Goal: Transaction & Acquisition: Purchase product/service

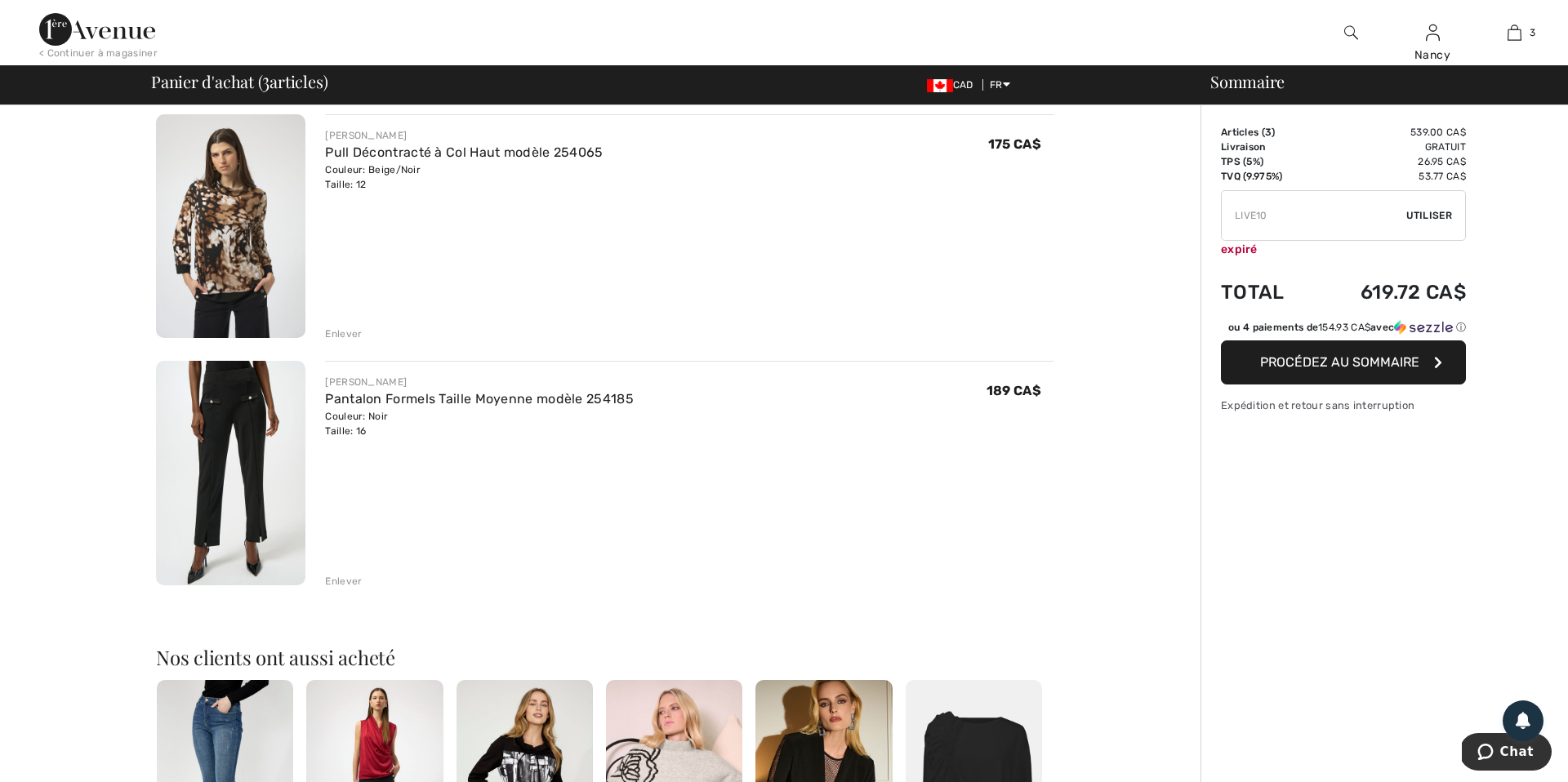
scroll to position [375, 0]
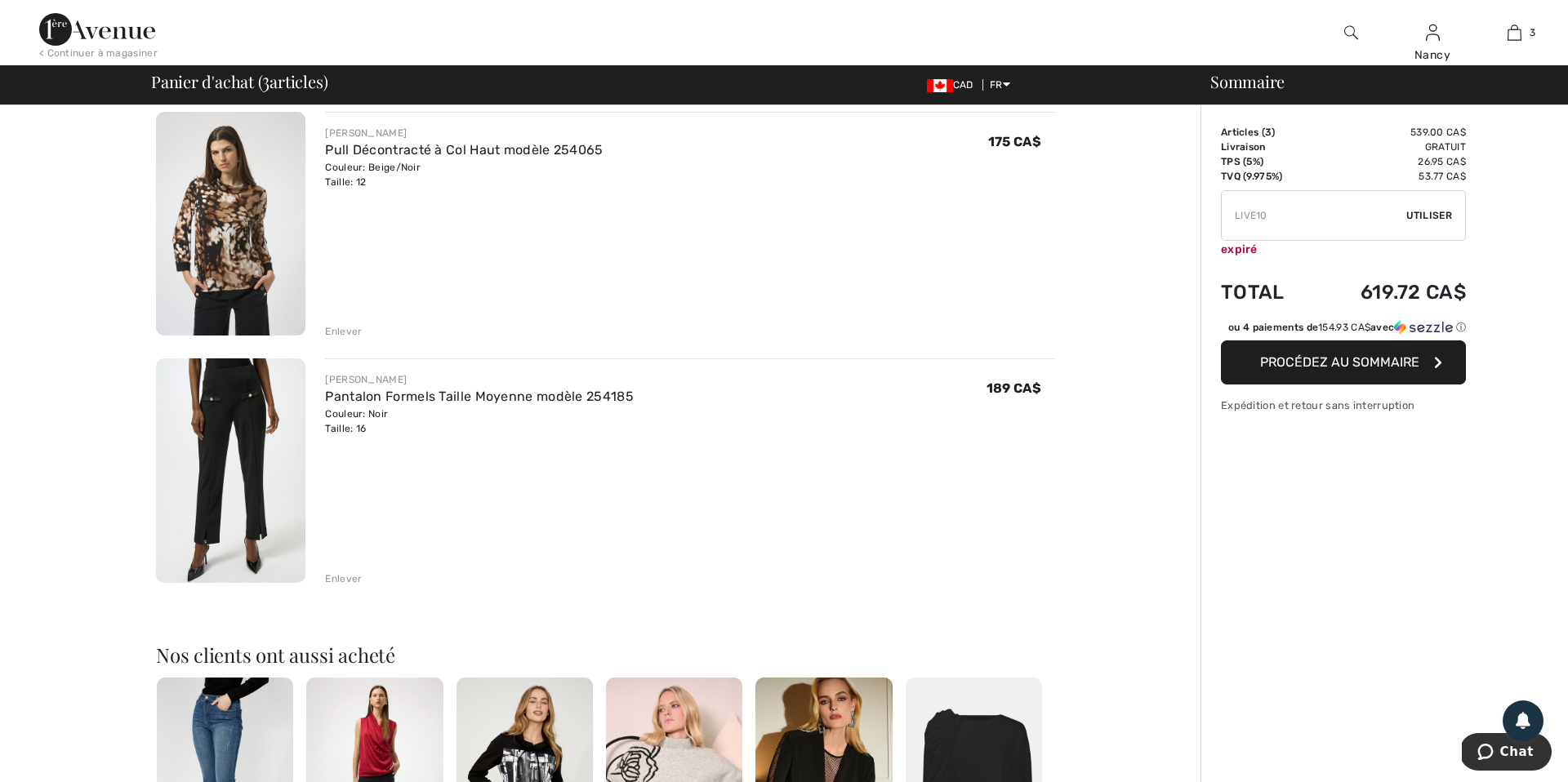
click at [341, 579] on div "Enlever" at bounding box center [344, 579] width 37 height 15
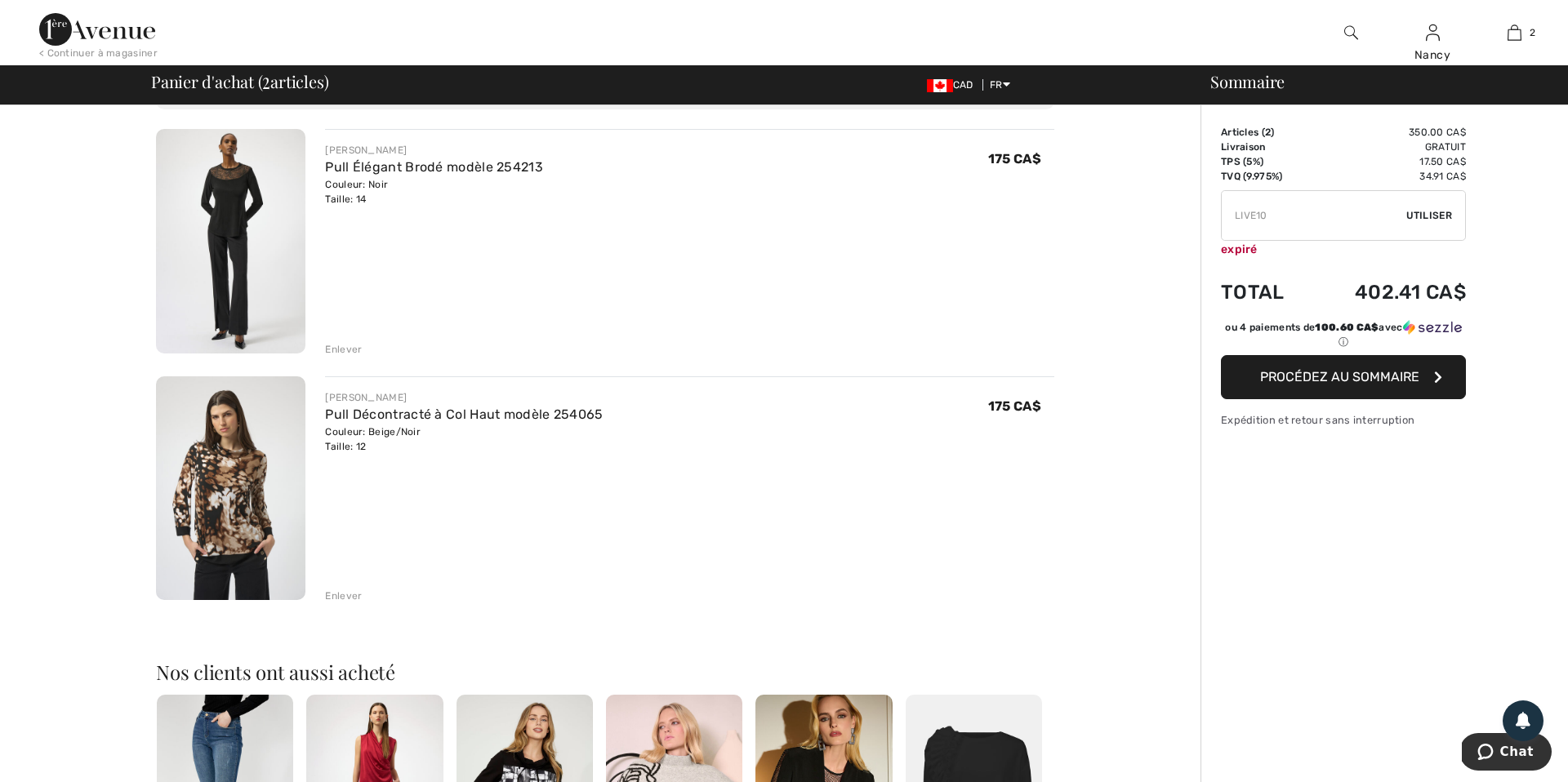
scroll to position [109, 0]
click at [337, 594] on div "Enlever" at bounding box center [344, 597] width 37 height 15
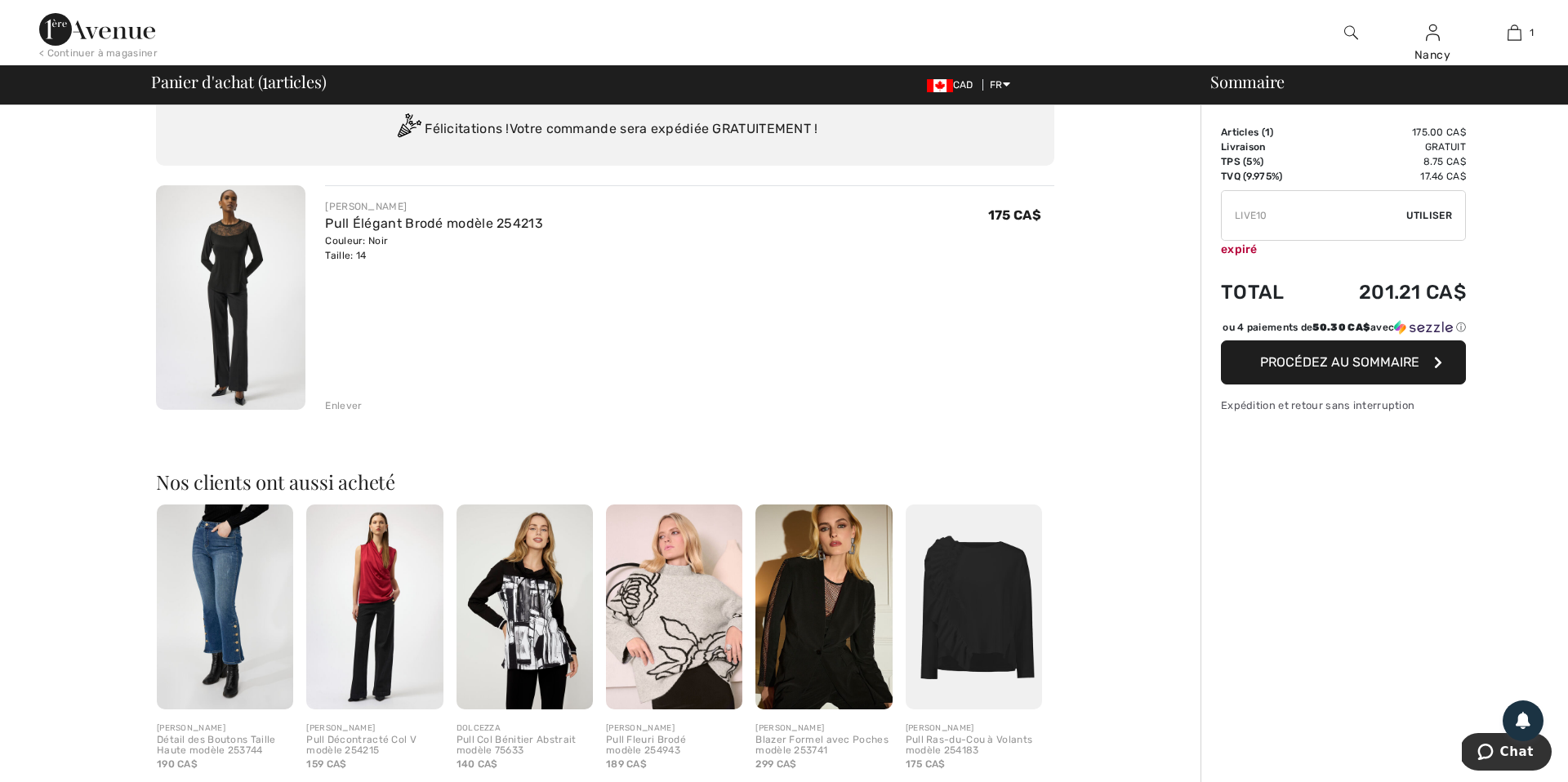
scroll to position [0, 0]
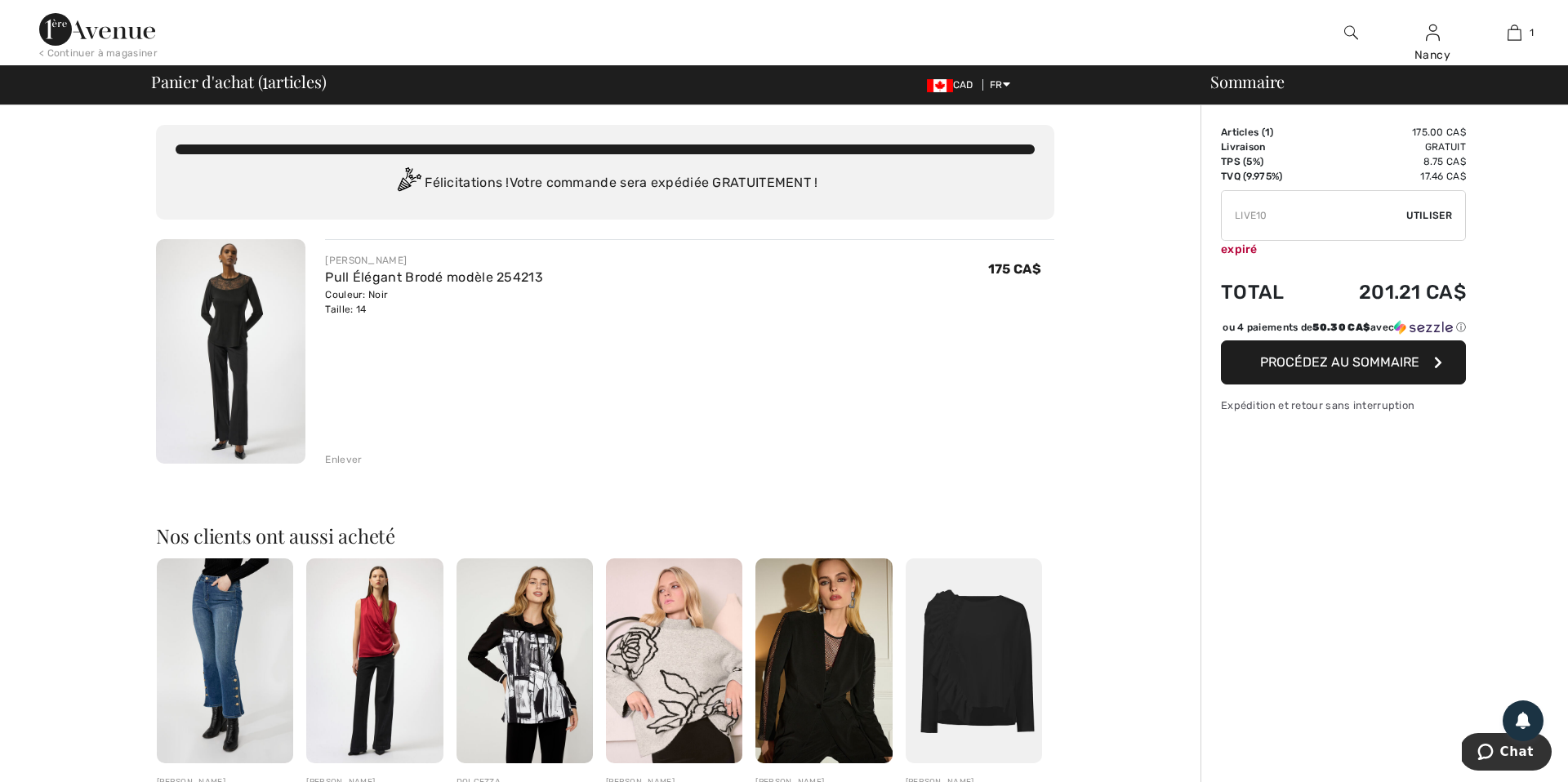
click at [1276, 216] on input "TEXT" at bounding box center [1314, 216] width 185 height 49
type input "L"
click at [263, 302] on img at bounding box center [231, 352] width 150 height 225
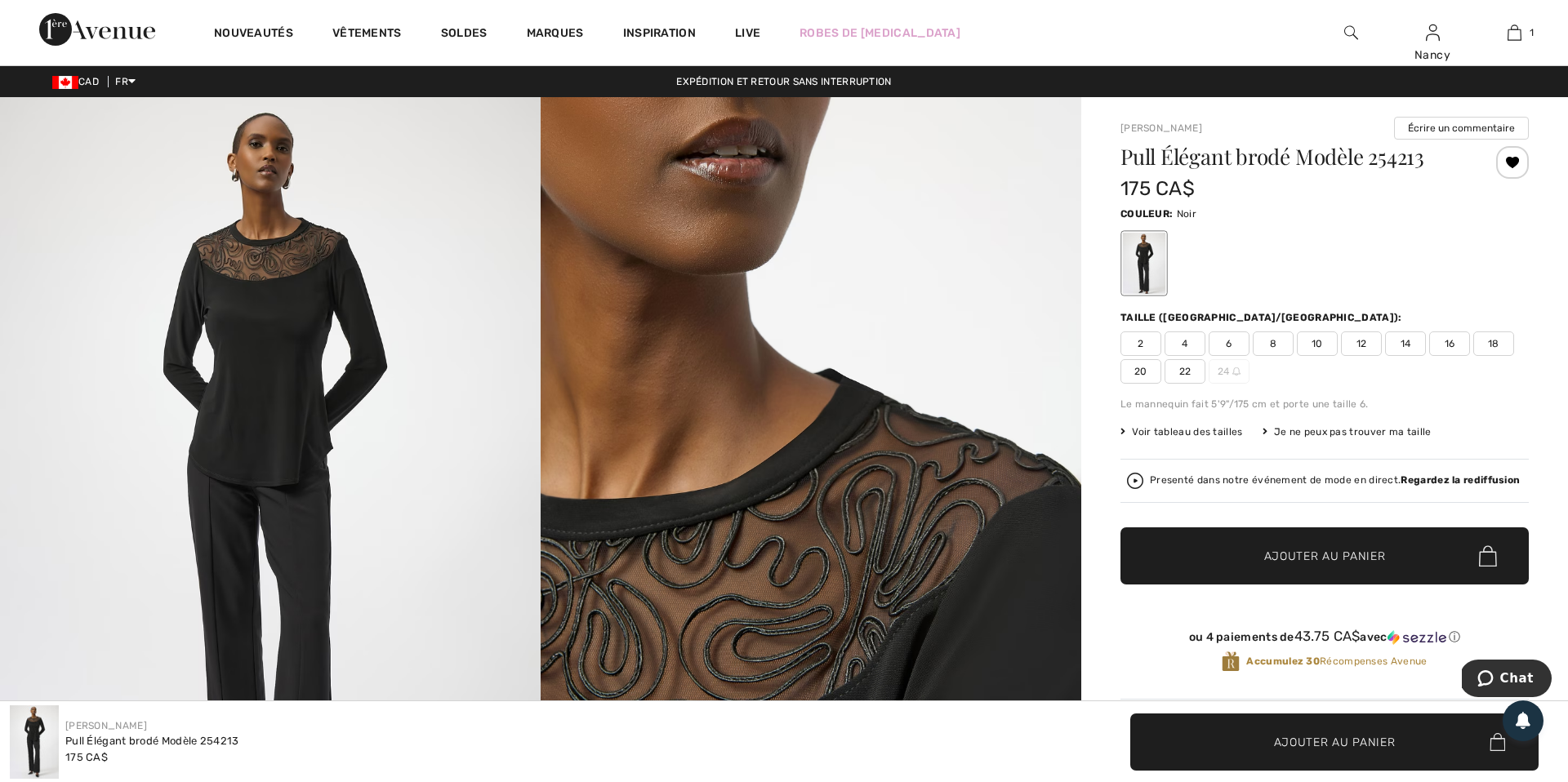
click at [1455, 342] on span "16" at bounding box center [1449, 343] width 41 height 25
click at [1314, 557] on span "Ajouter au panier" at bounding box center [1324, 556] width 122 height 17
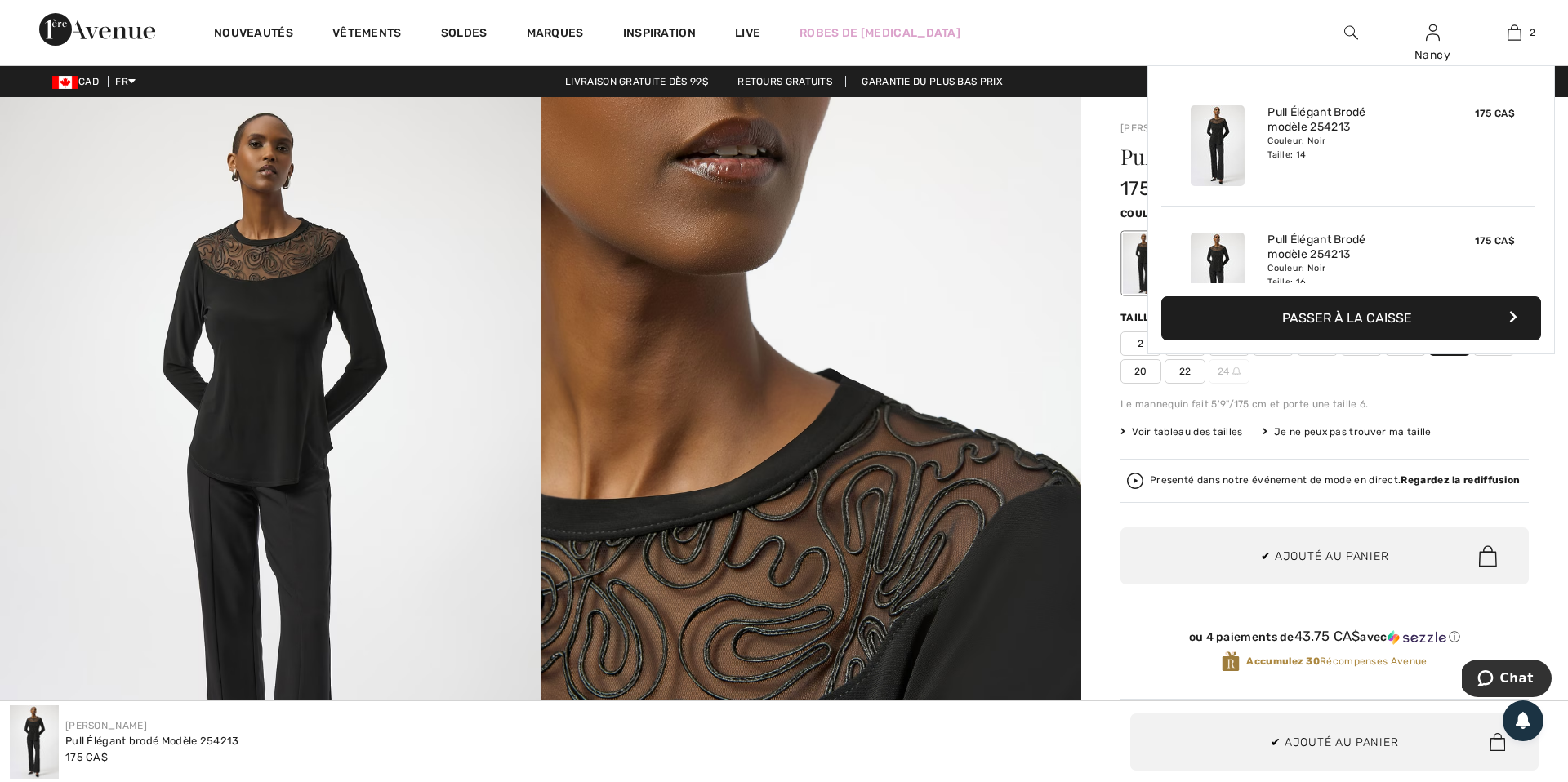
scroll to position [50, 0]
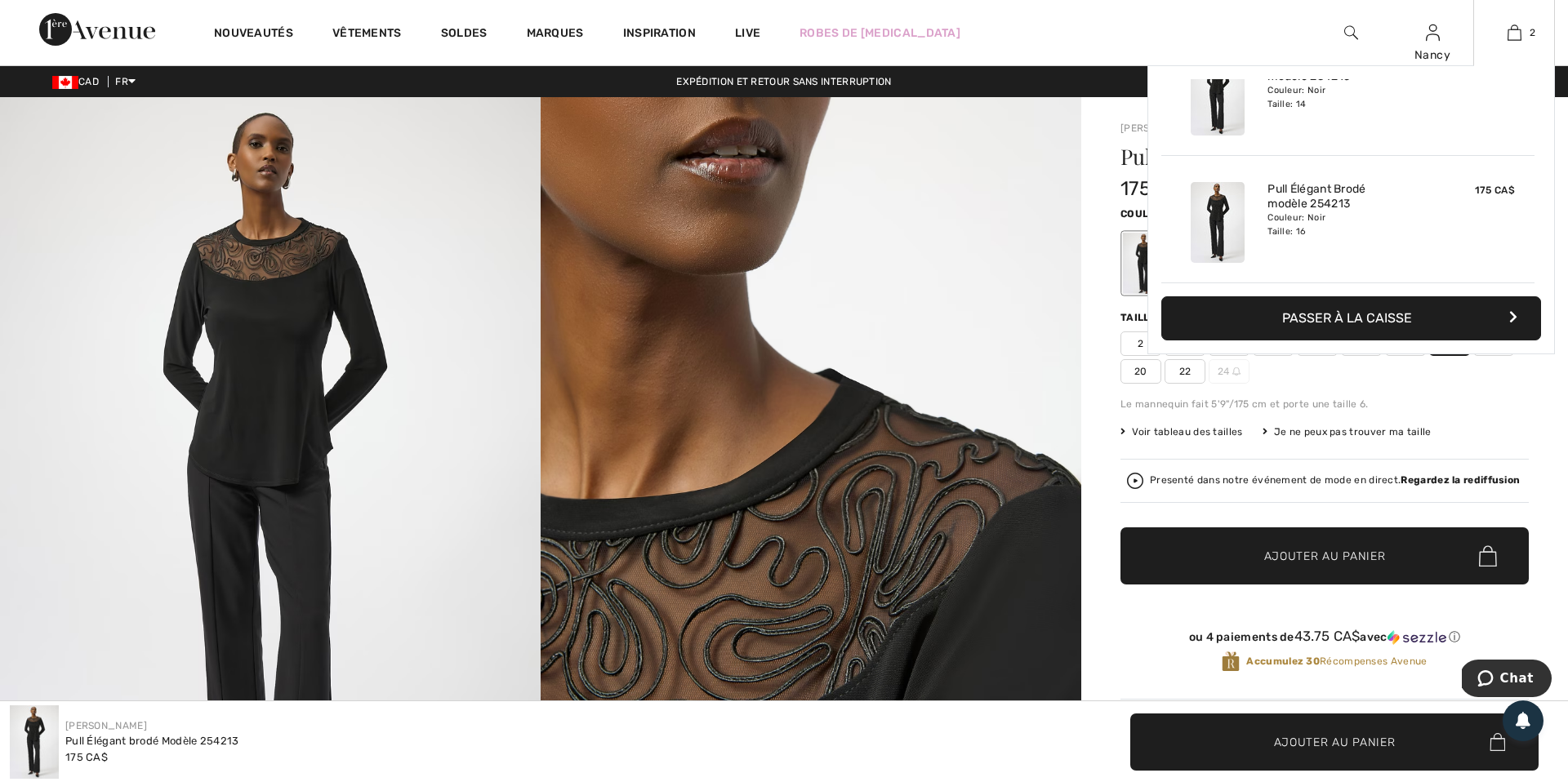
click at [1375, 315] on button "Passer à la caisse" at bounding box center [1351, 318] width 380 height 44
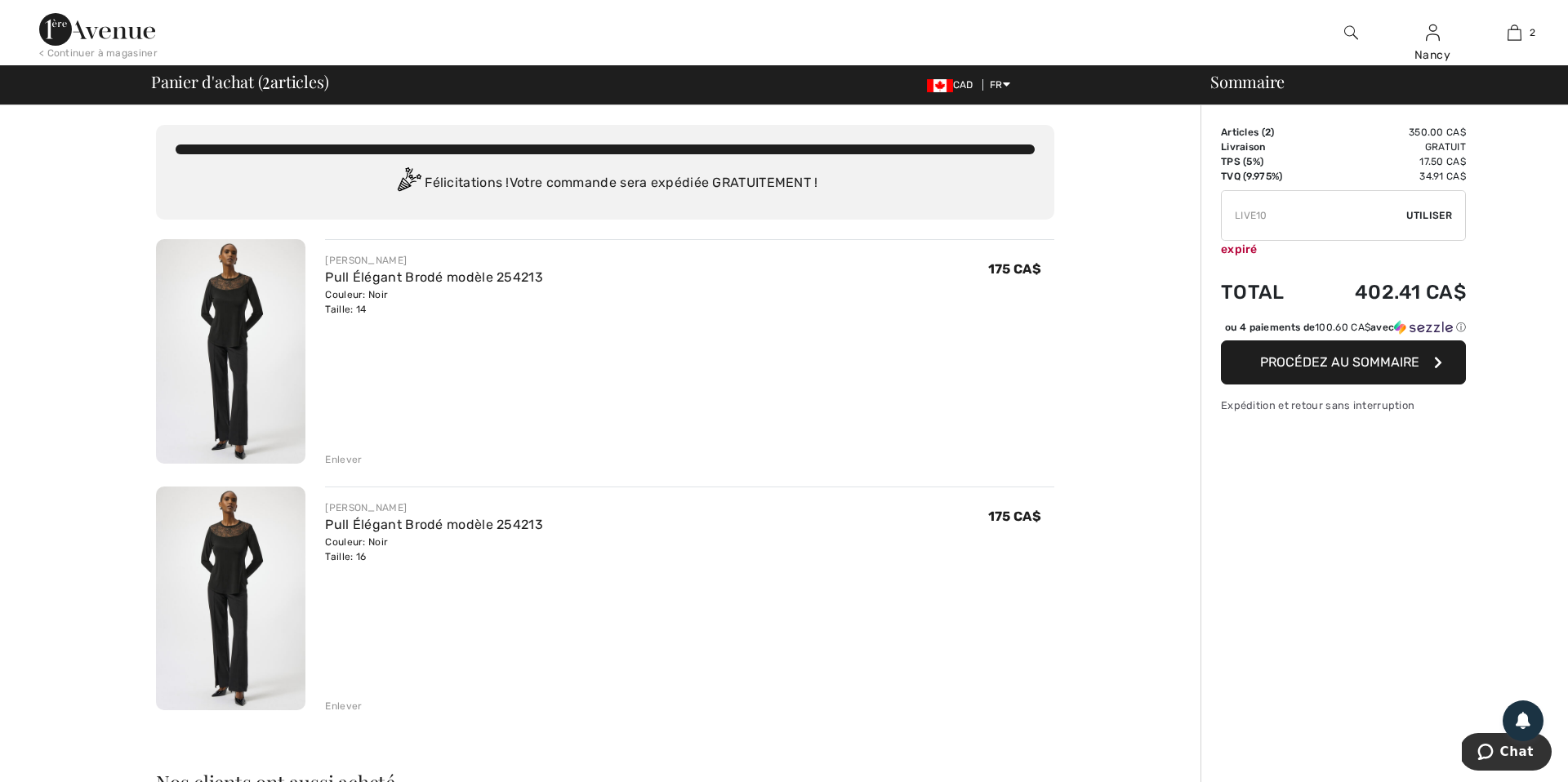
click at [1276, 213] on input "TEXT" at bounding box center [1314, 216] width 185 height 49
type input "L"
click at [1438, 214] on span "Utiliser" at bounding box center [1429, 216] width 46 height 15
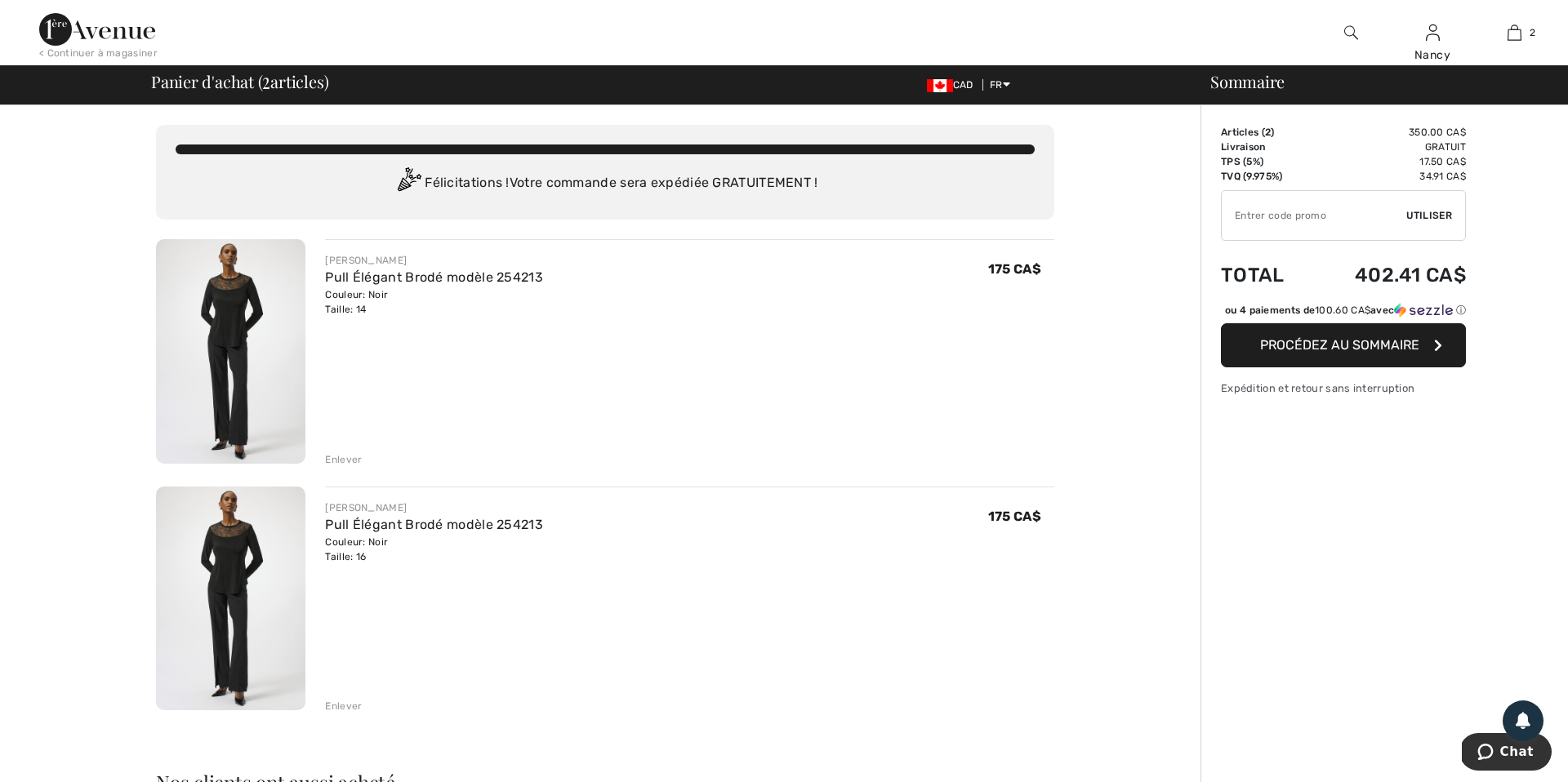
click at [1344, 353] on span "Procédez au sommaire" at bounding box center [1340, 344] width 159 height 16
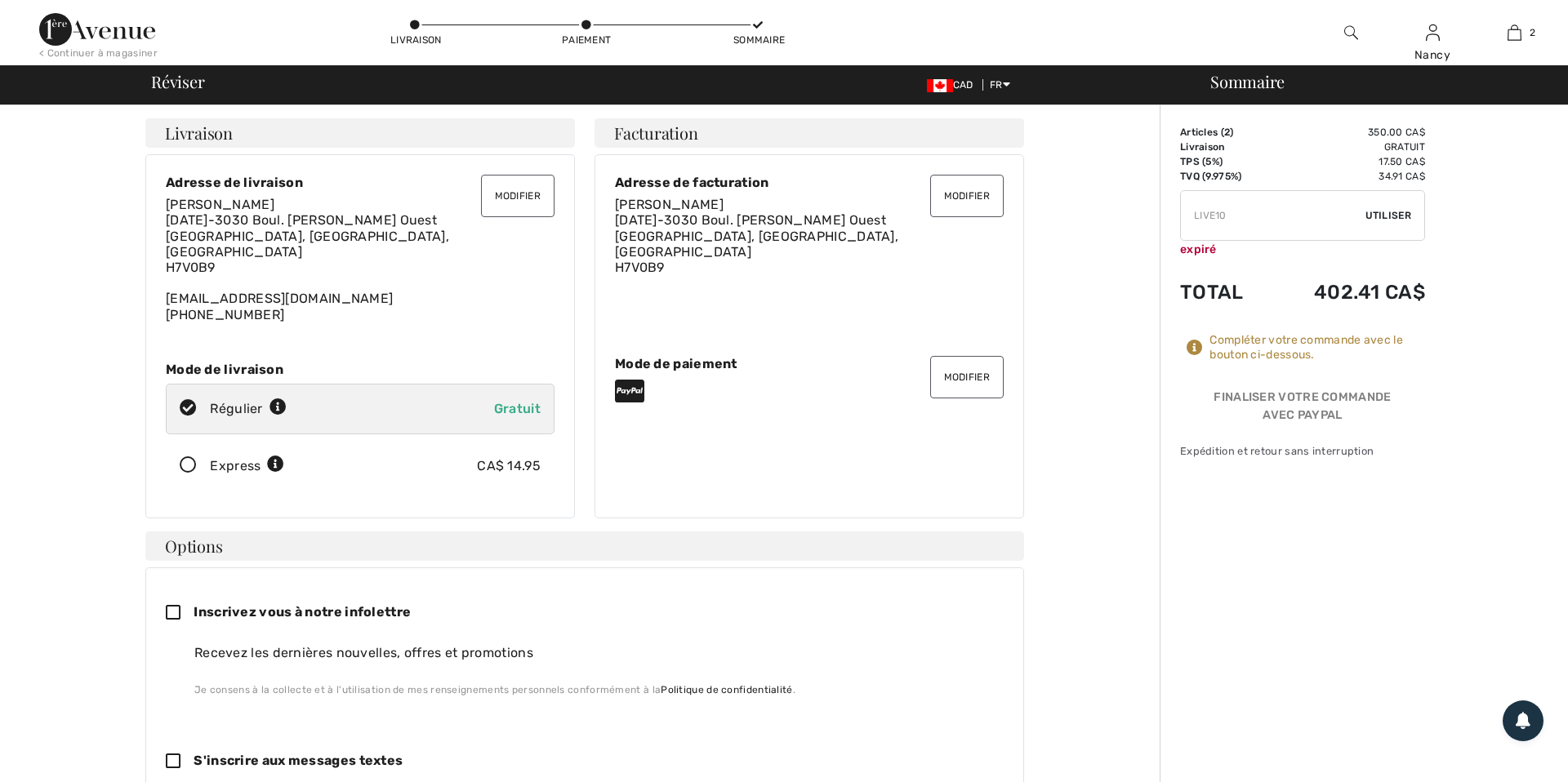
checkbox input "true"
click at [961, 371] on button "Modifier" at bounding box center [967, 377] width 73 height 42
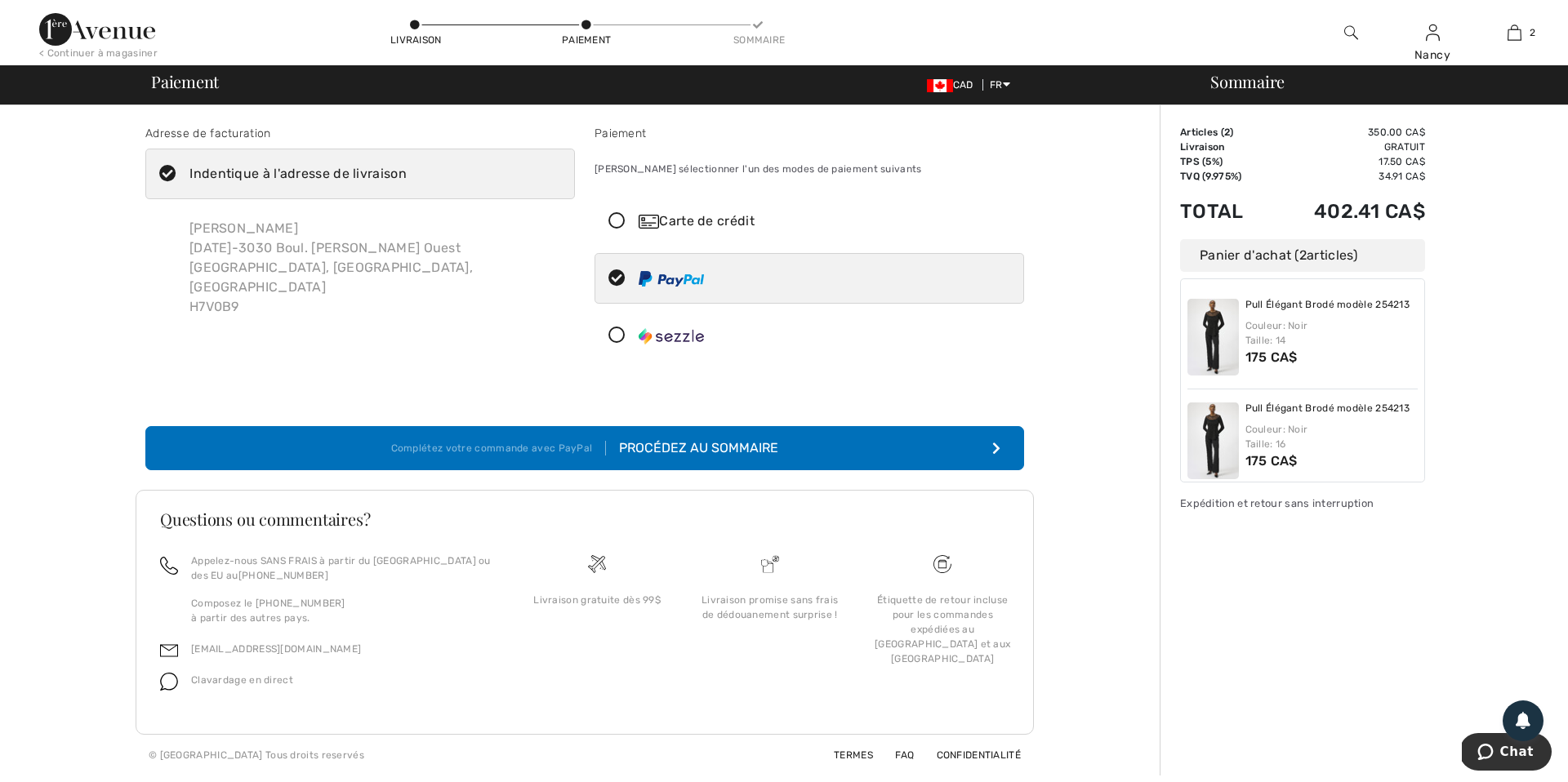
click at [618, 223] on icon at bounding box center [616, 221] width 43 height 17
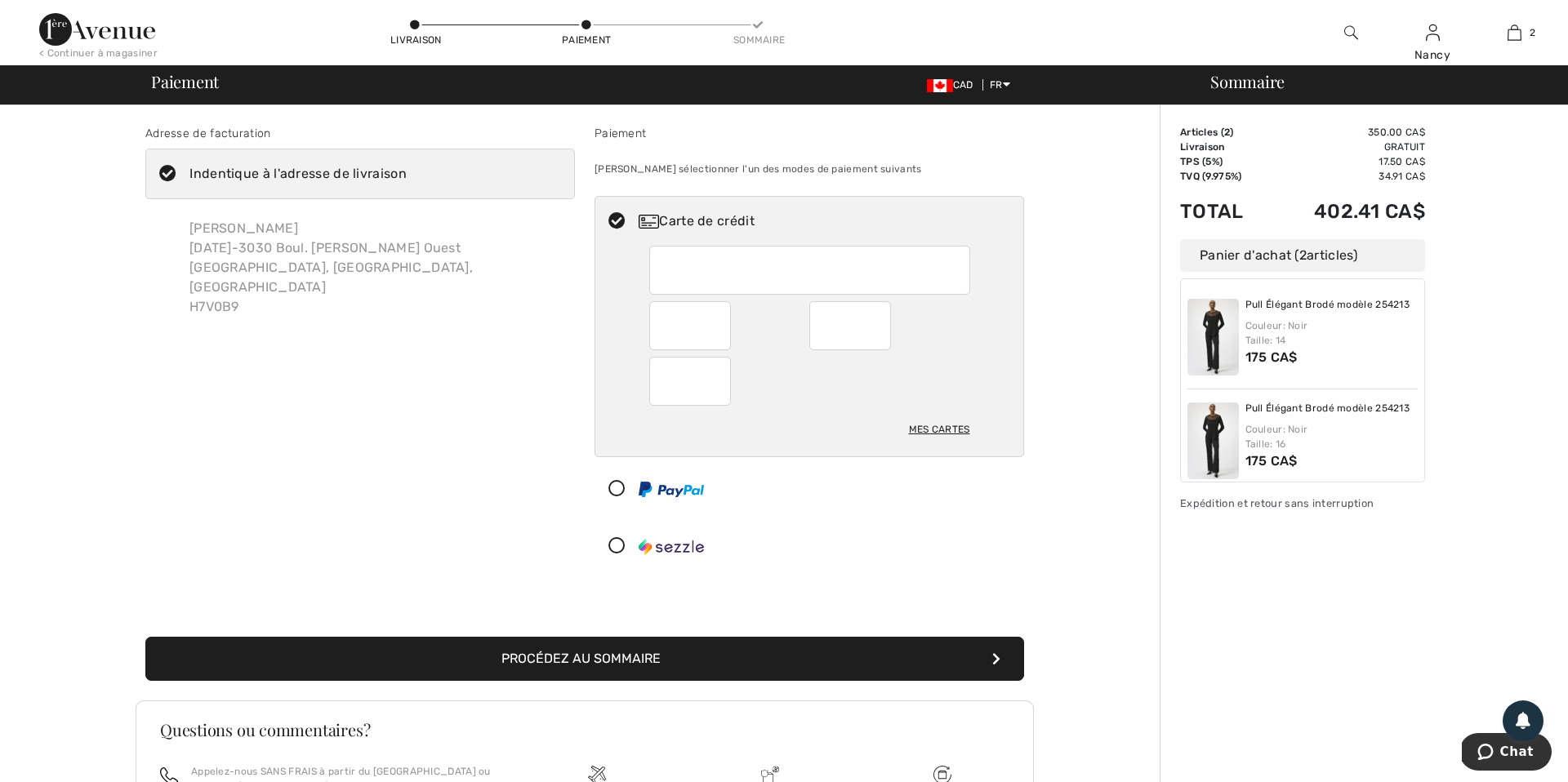
click at [811, 211] on div "Carte de crédit" at bounding box center [825, 220] width 374 height 19
click at [851, 404] on div at bounding box center [809, 382] width 321 height 49
click at [640, 650] on button "Procédez au sommaire" at bounding box center [585, 659] width 879 height 44
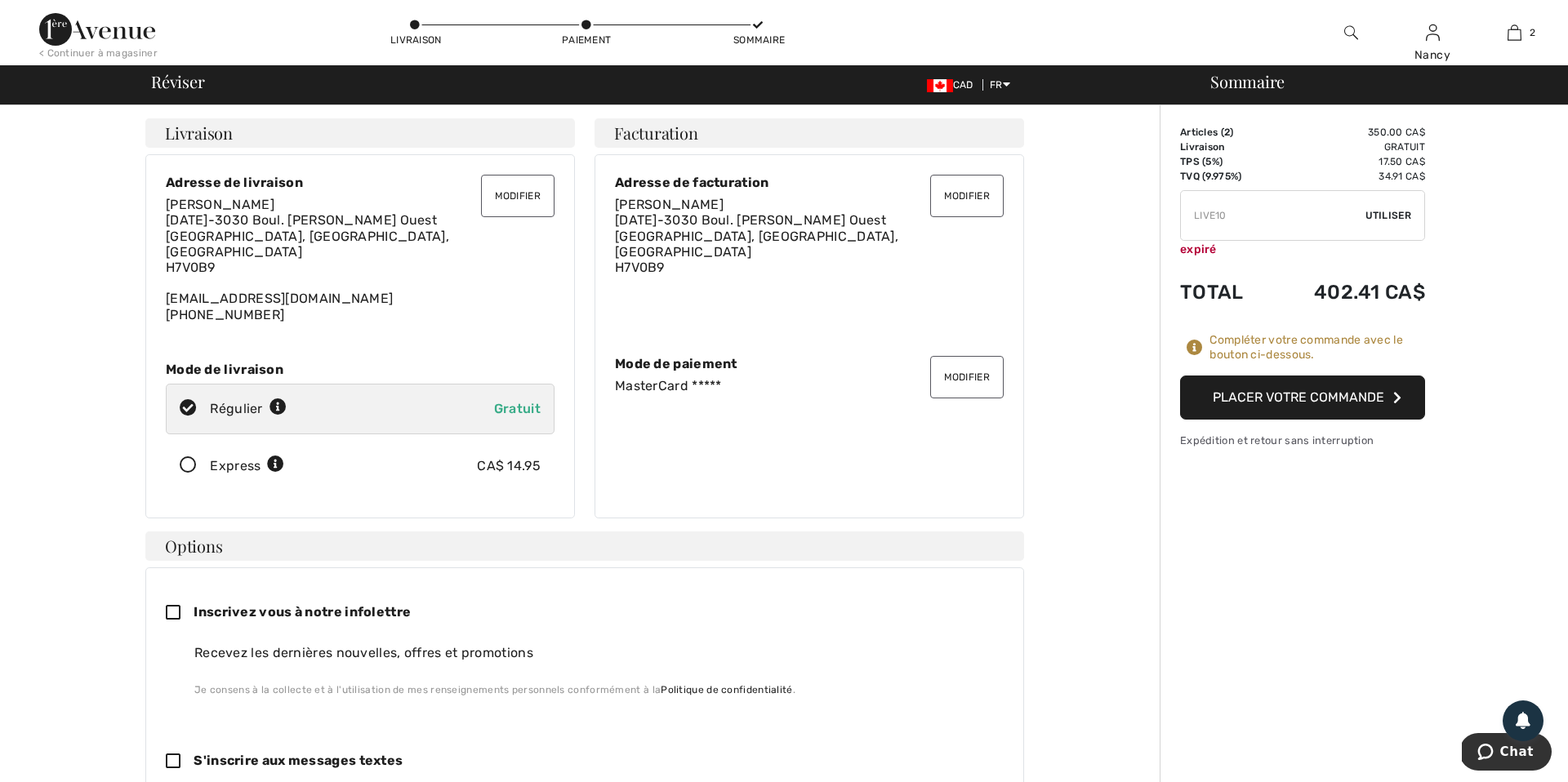
click at [1299, 399] on button "Placer votre commande" at bounding box center [1302, 397] width 245 height 44
